Goal: Task Accomplishment & Management: Use online tool/utility

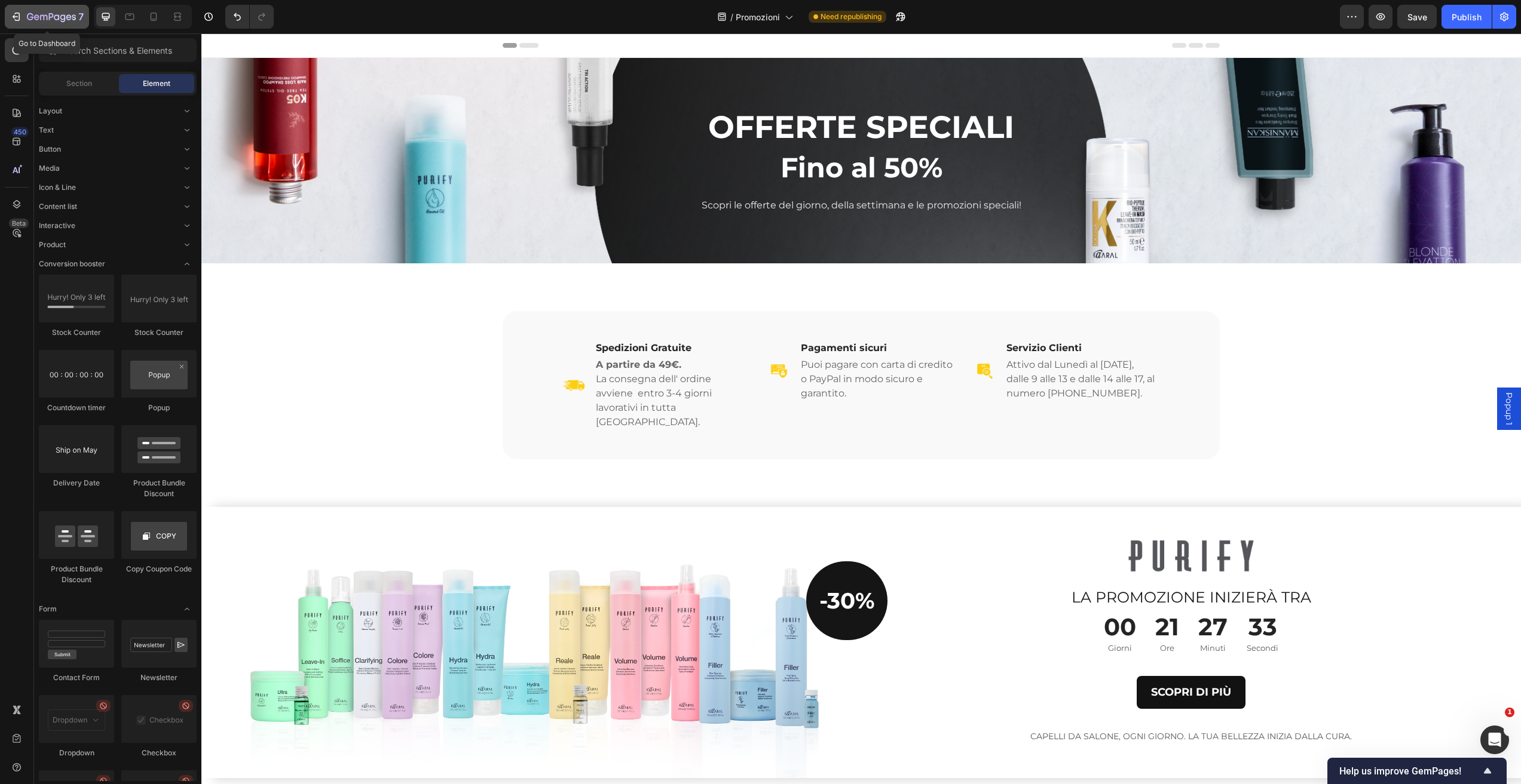
click at [33, 13] on icon "button" at bounding box center [52, 18] width 49 height 10
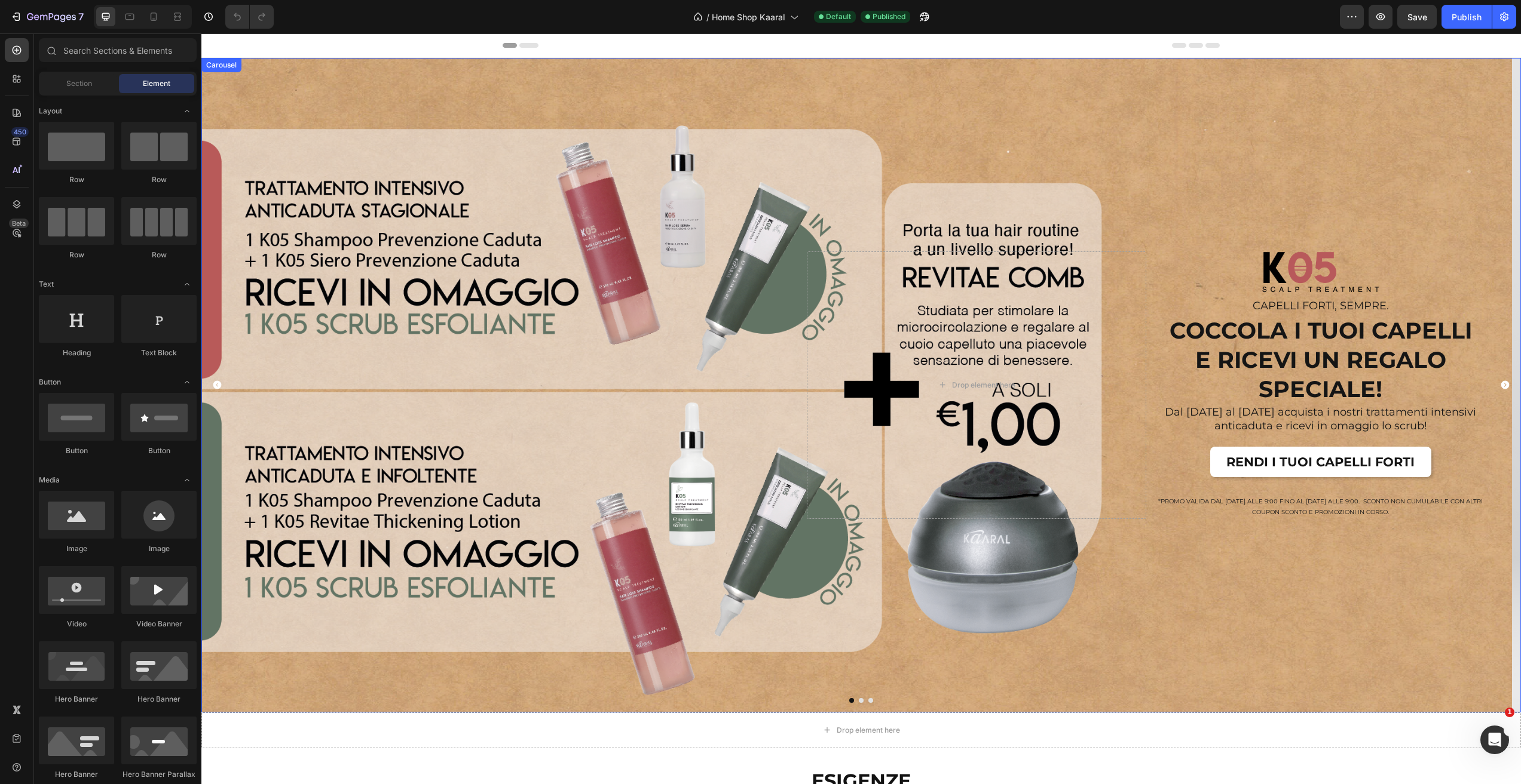
click at [1500, 383] on icon "Carousel Next Arrow" at bounding box center [1505, 385] width 10 height 10
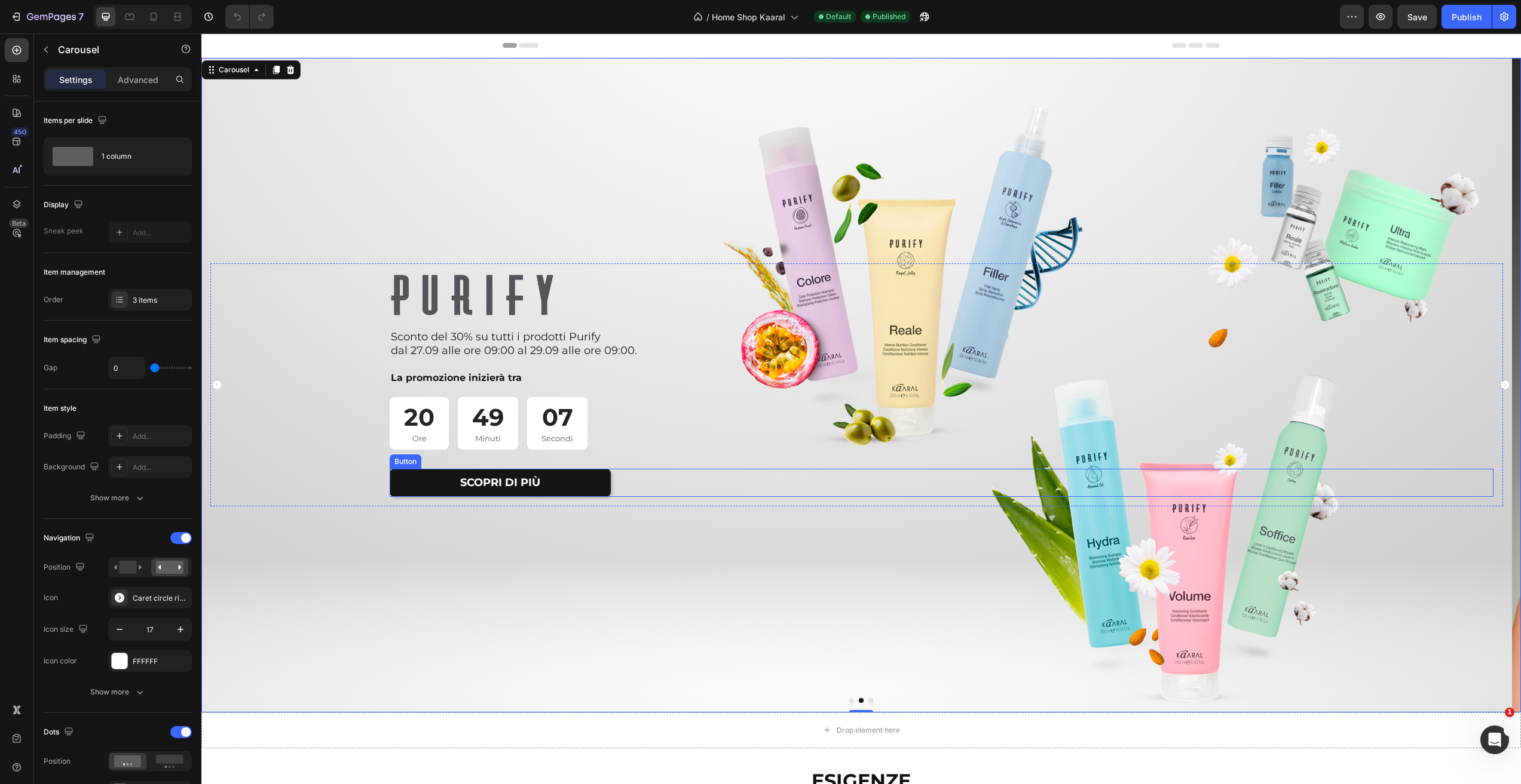
click at [593, 492] on link "SCOPRI DI PIÙ" at bounding box center [500, 483] width 221 height 28
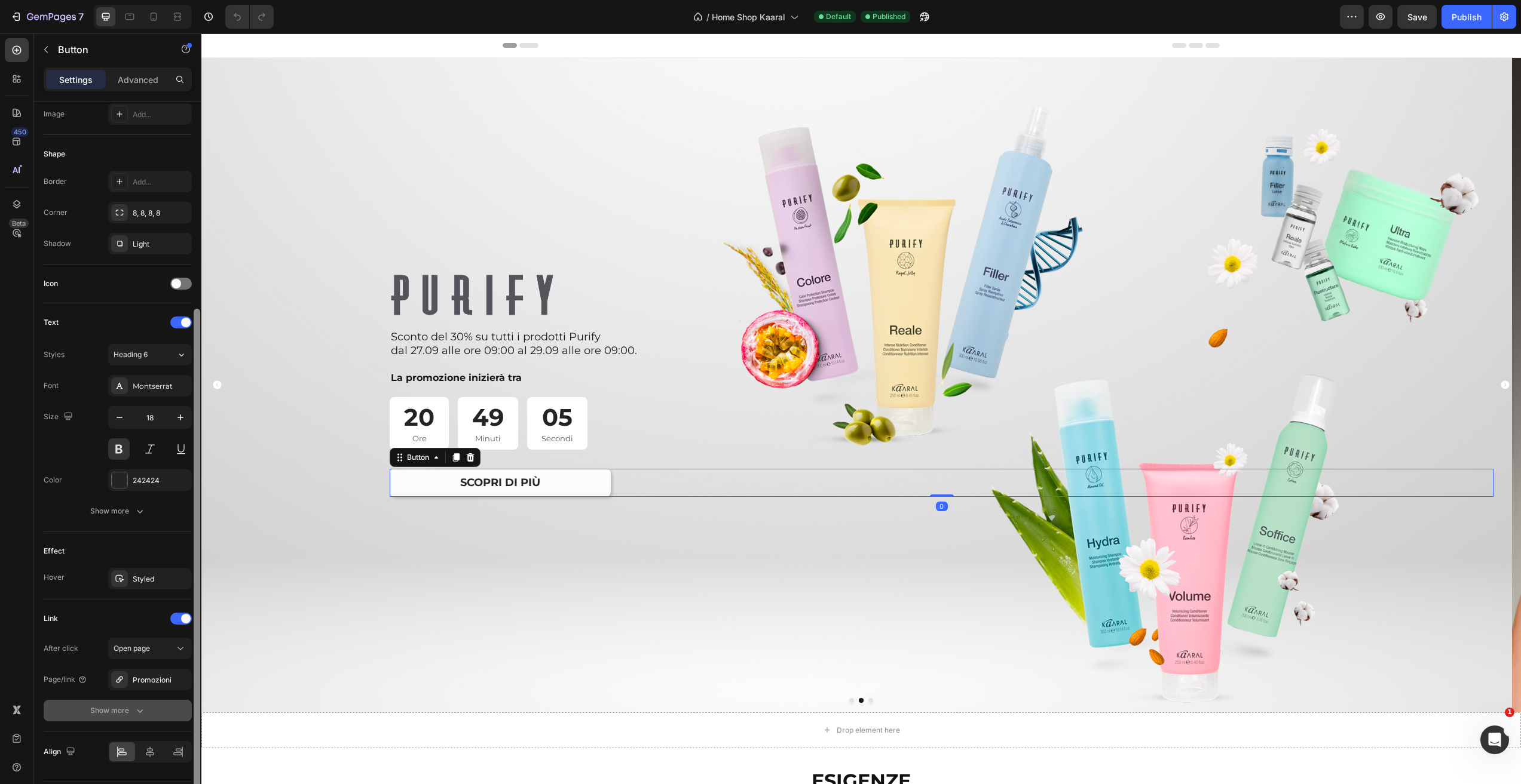
scroll to position [230, 0]
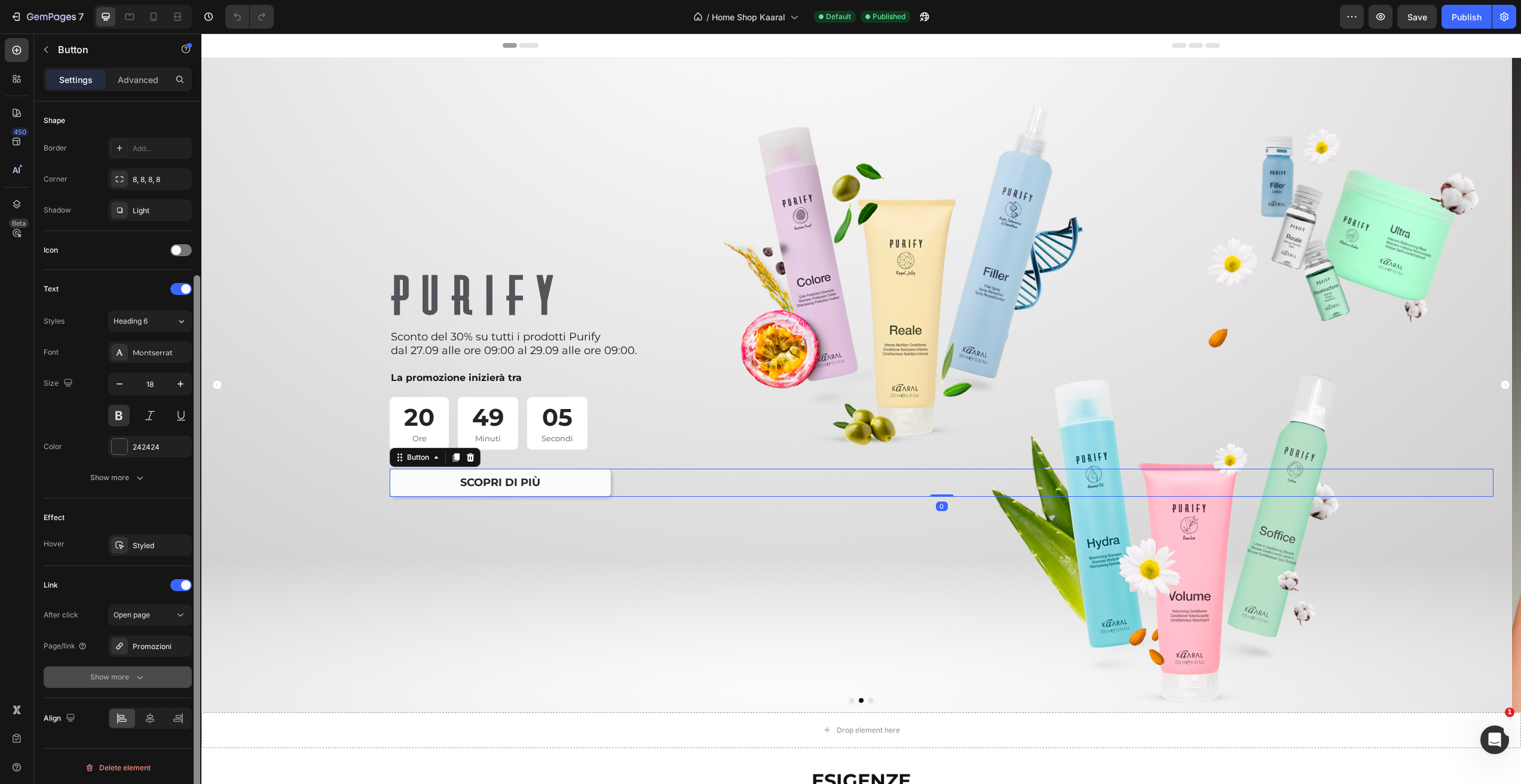
drag, startPoint x: 197, startPoint y: 528, endPoint x: 185, endPoint y: 684, distance: 156.5
click at [199, 703] on div at bounding box center [197, 545] width 7 height 540
drag, startPoint x: 182, startPoint y: 643, endPoint x: 143, endPoint y: 648, distance: 39.3
click at [0, 0] on icon "button" at bounding box center [0, 0] width 0 height 0
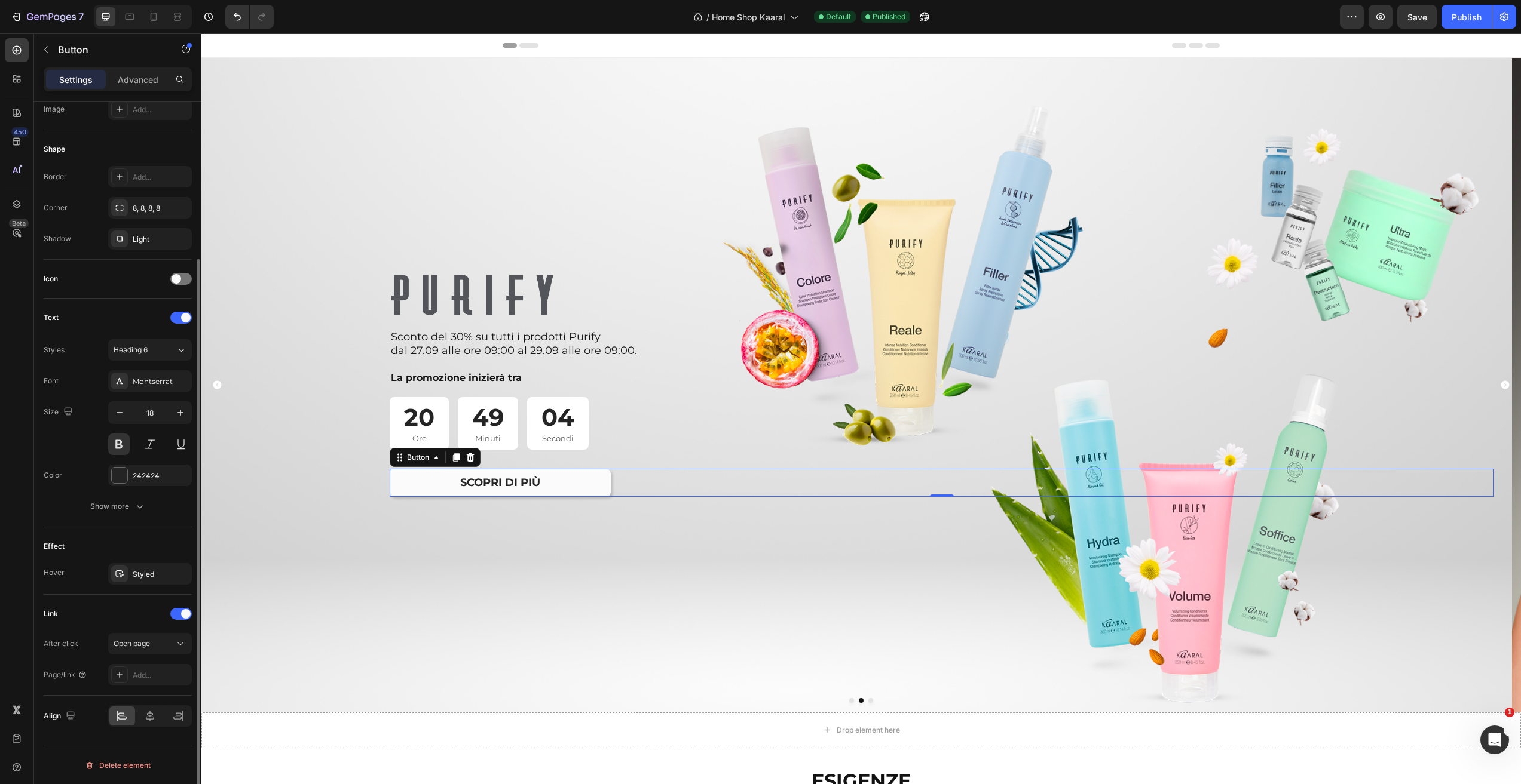
scroll to position [202, 0]
click at [124, 672] on div at bounding box center [120, 675] width 16 height 16
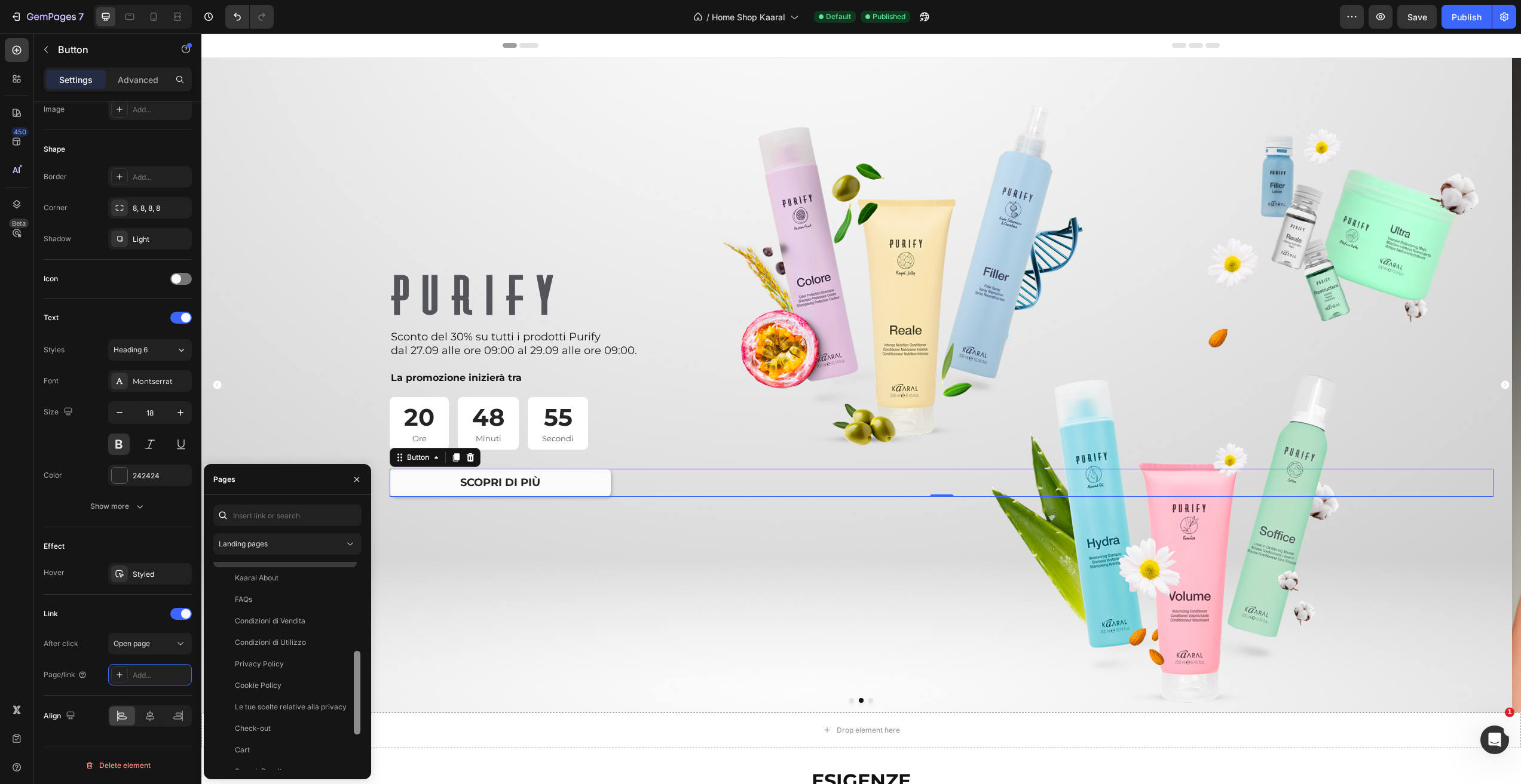
scroll to position [0, 0]
drag, startPoint x: 359, startPoint y: 605, endPoint x: 327, endPoint y: 561, distance: 54.4
click at [332, 564] on div "Contatti View Kaaral About View FAQs View Condizioni di Vendita View Condizioni…" at bounding box center [287, 666] width 148 height 208
drag, startPoint x: 281, startPoint y: 543, endPoint x: 275, endPoint y: 557, distance: 15.2
click at [281, 543] on div "Landing pages" at bounding box center [282, 544] width 126 height 10
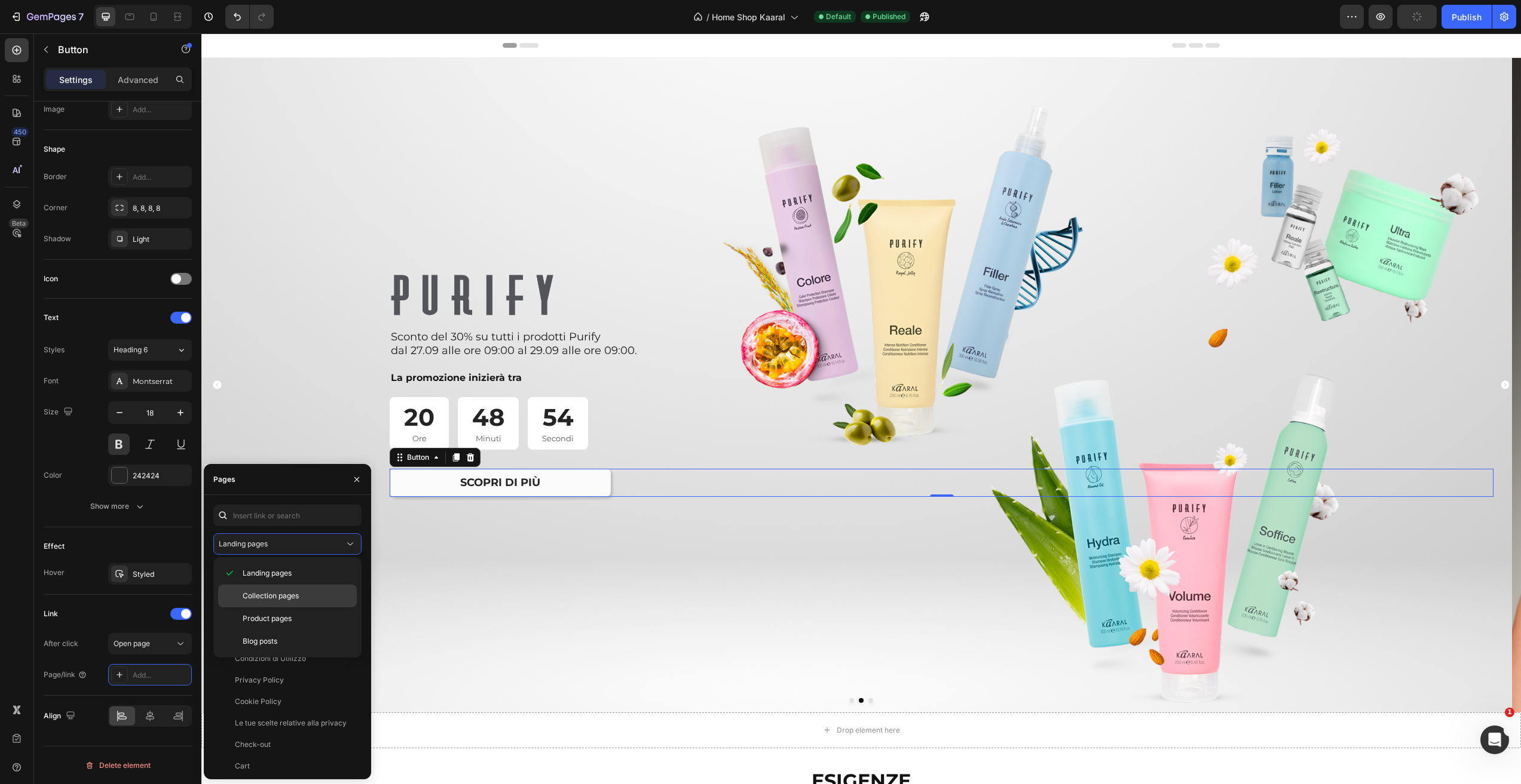
click at [277, 590] on span "Collection pages" at bounding box center [270, 596] width 56 height 10
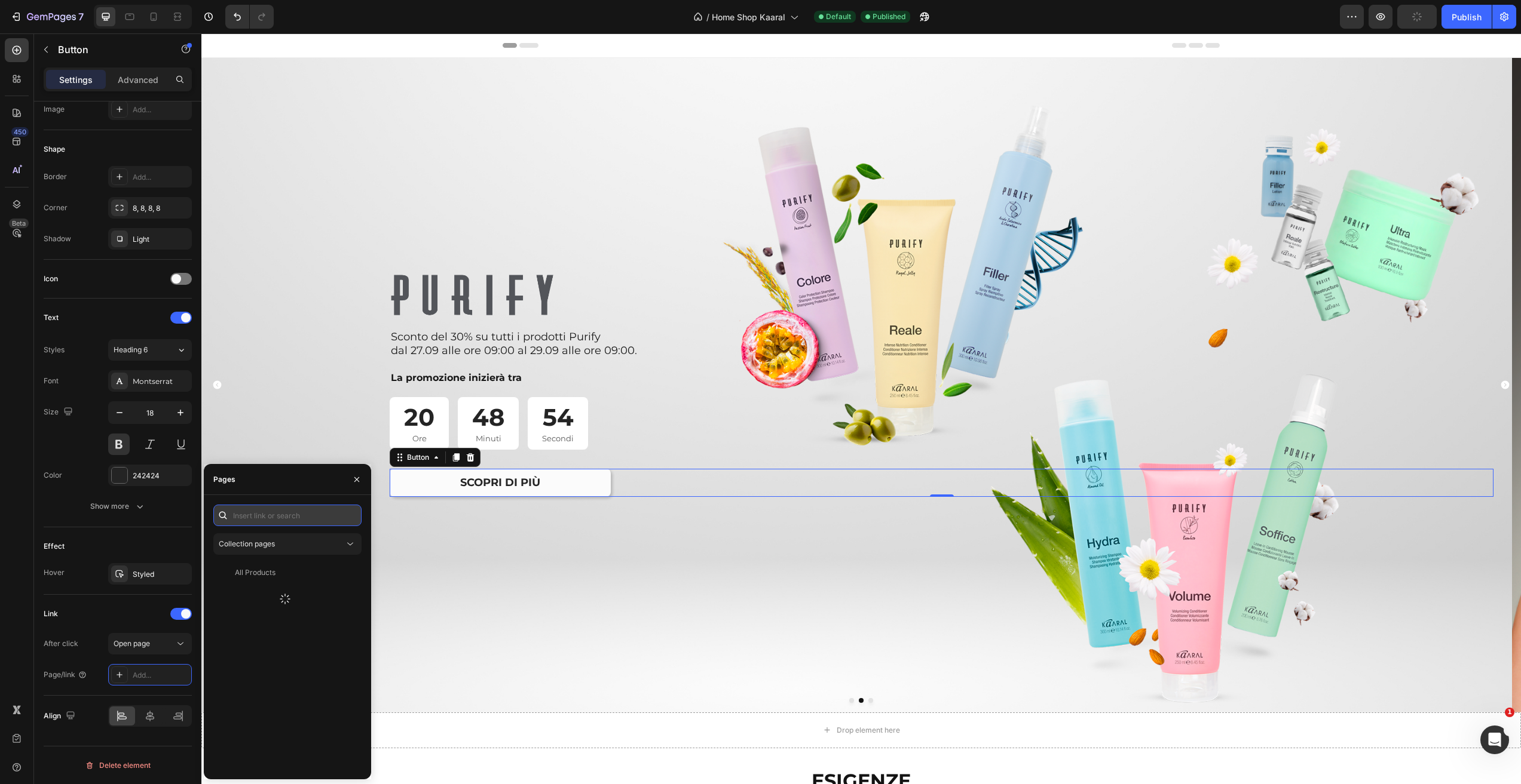
click at [263, 514] on input "text" at bounding box center [287, 515] width 148 height 22
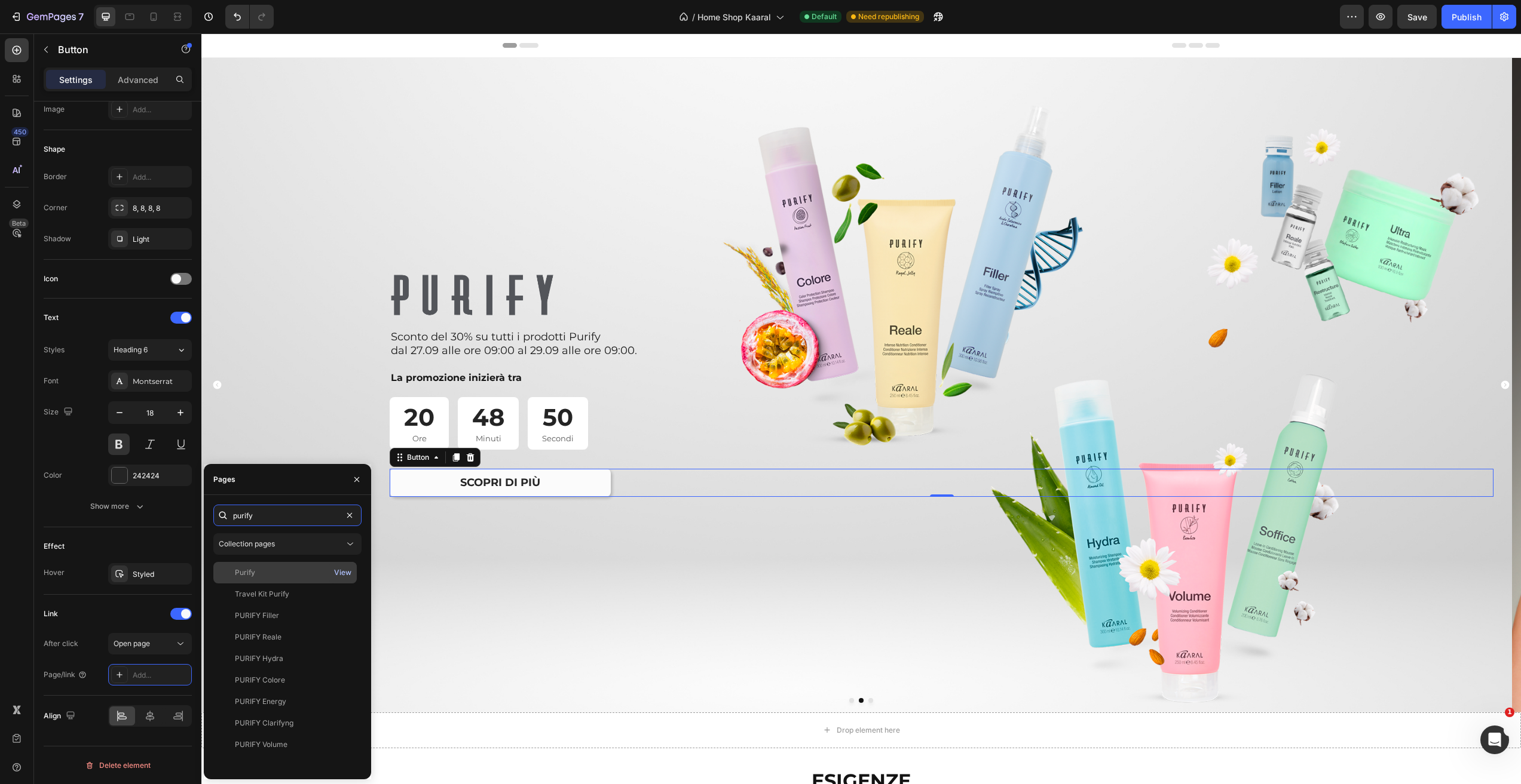
type input "purify"
click at [344, 573] on div "View" at bounding box center [342, 572] width 17 height 10
click at [285, 575] on div "Purify" at bounding box center [285, 572] width 134 height 10
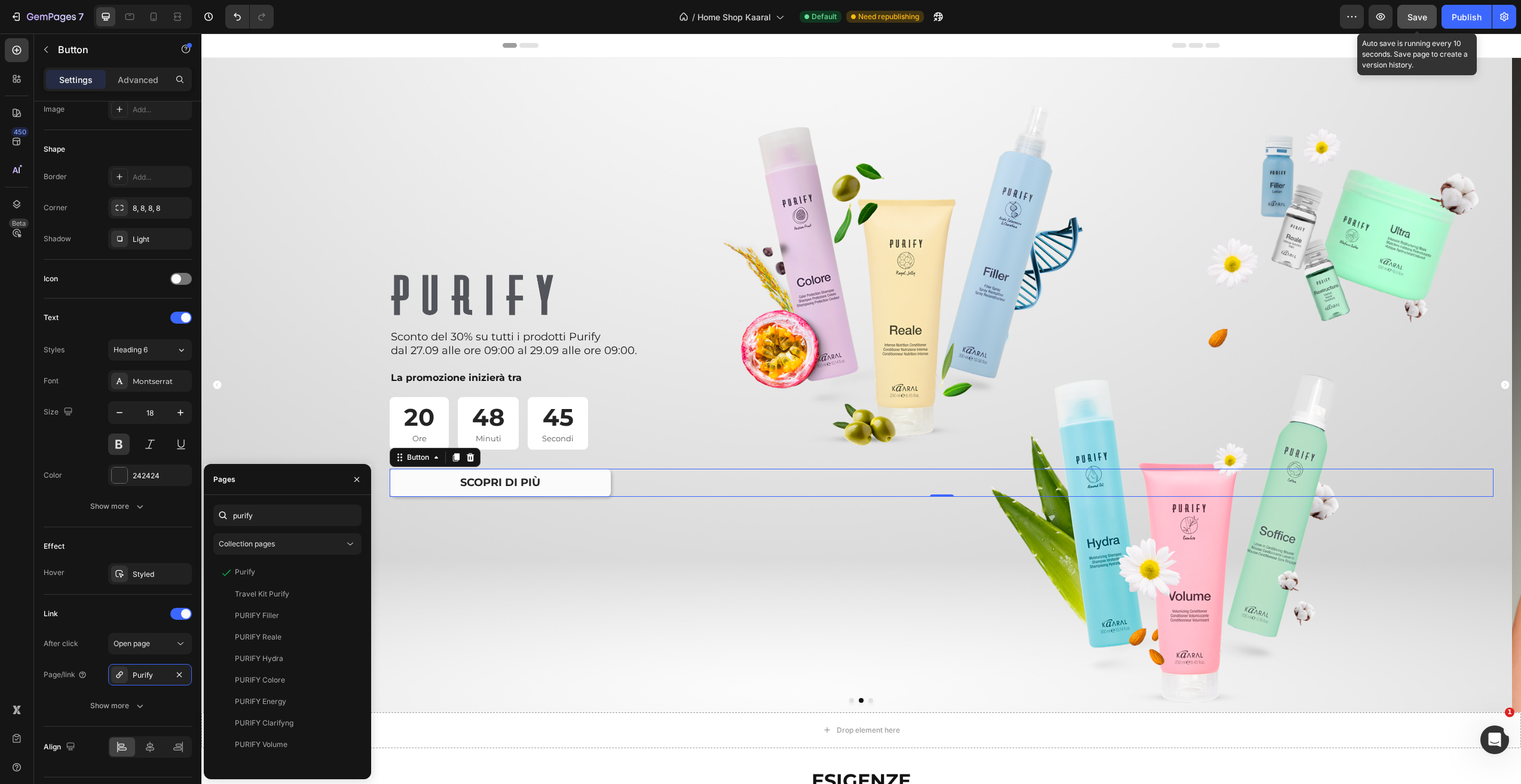
drag, startPoint x: 1416, startPoint y: 19, endPoint x: 1430, endPoint y: 16, distance: 14.3
click at [1416, 19] on span "Save" at bounding box center [1417, 17] width 19 height 10
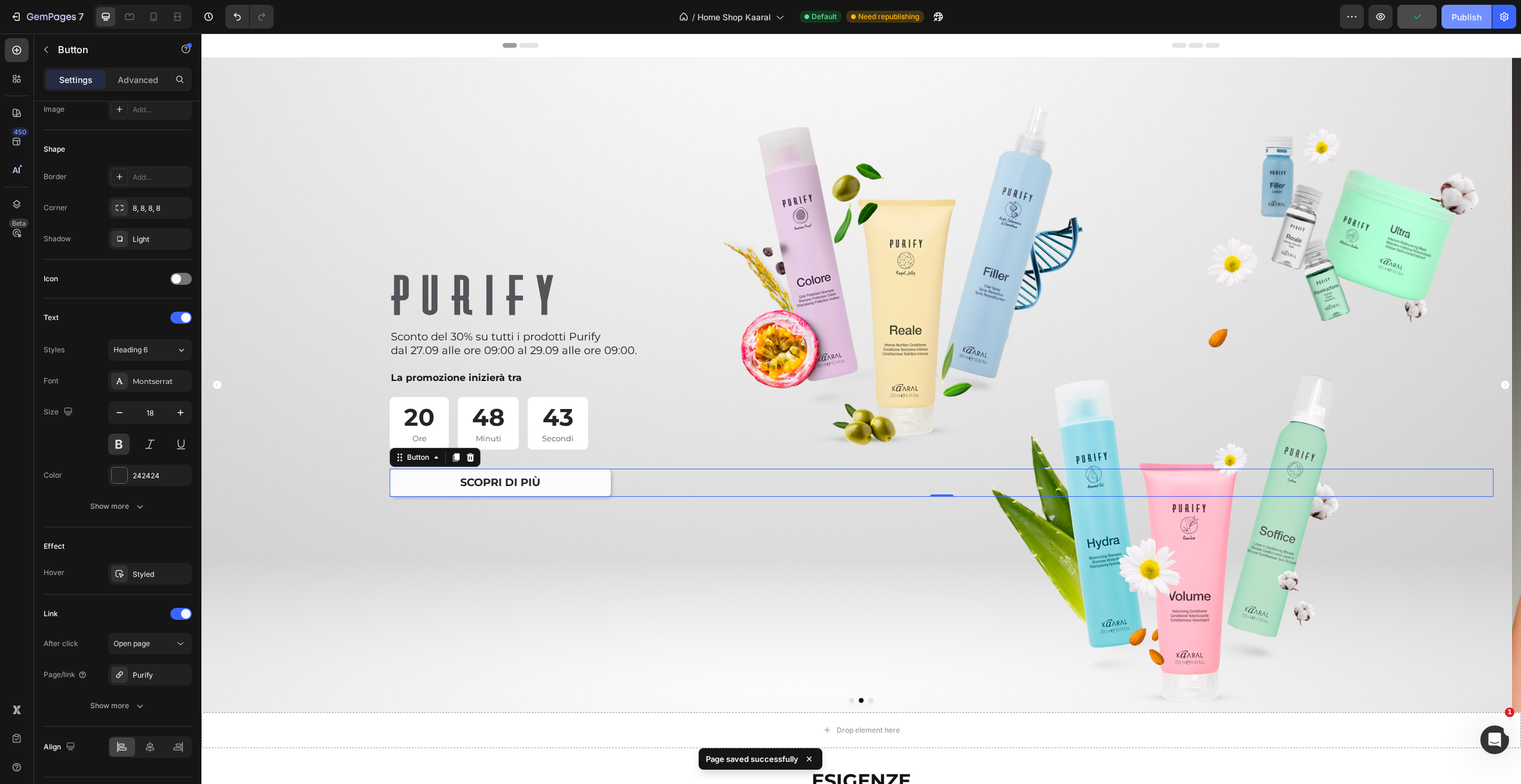
click at [1463, 21] on div "Publish" at bounding box center [1466, 16] width 30 height 13
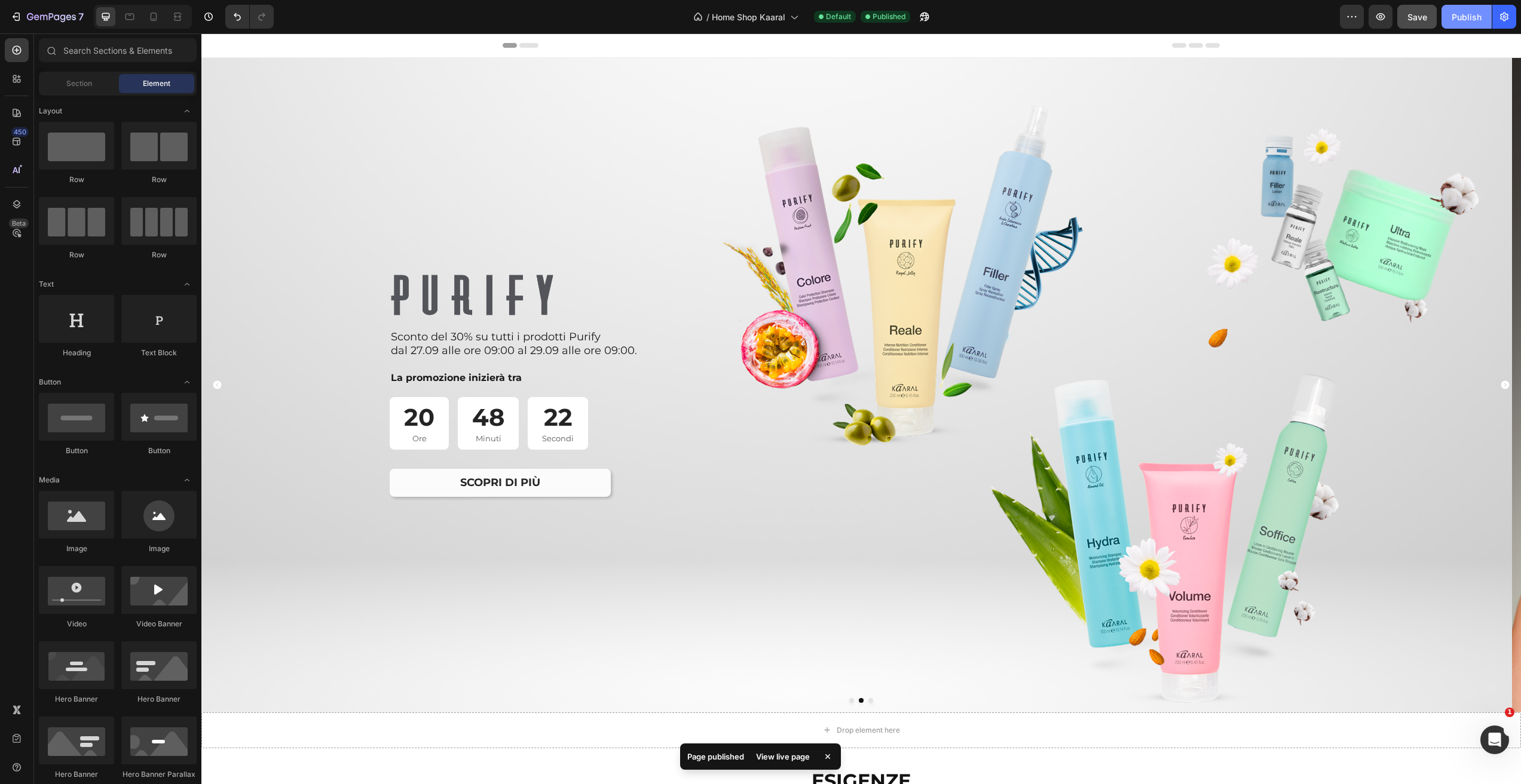
click at [1467, 19] on div "Publish" at bounding box center [1466, 16] width 30 height 13
